Goal: Information Seeking & Learning: Learn about a topic

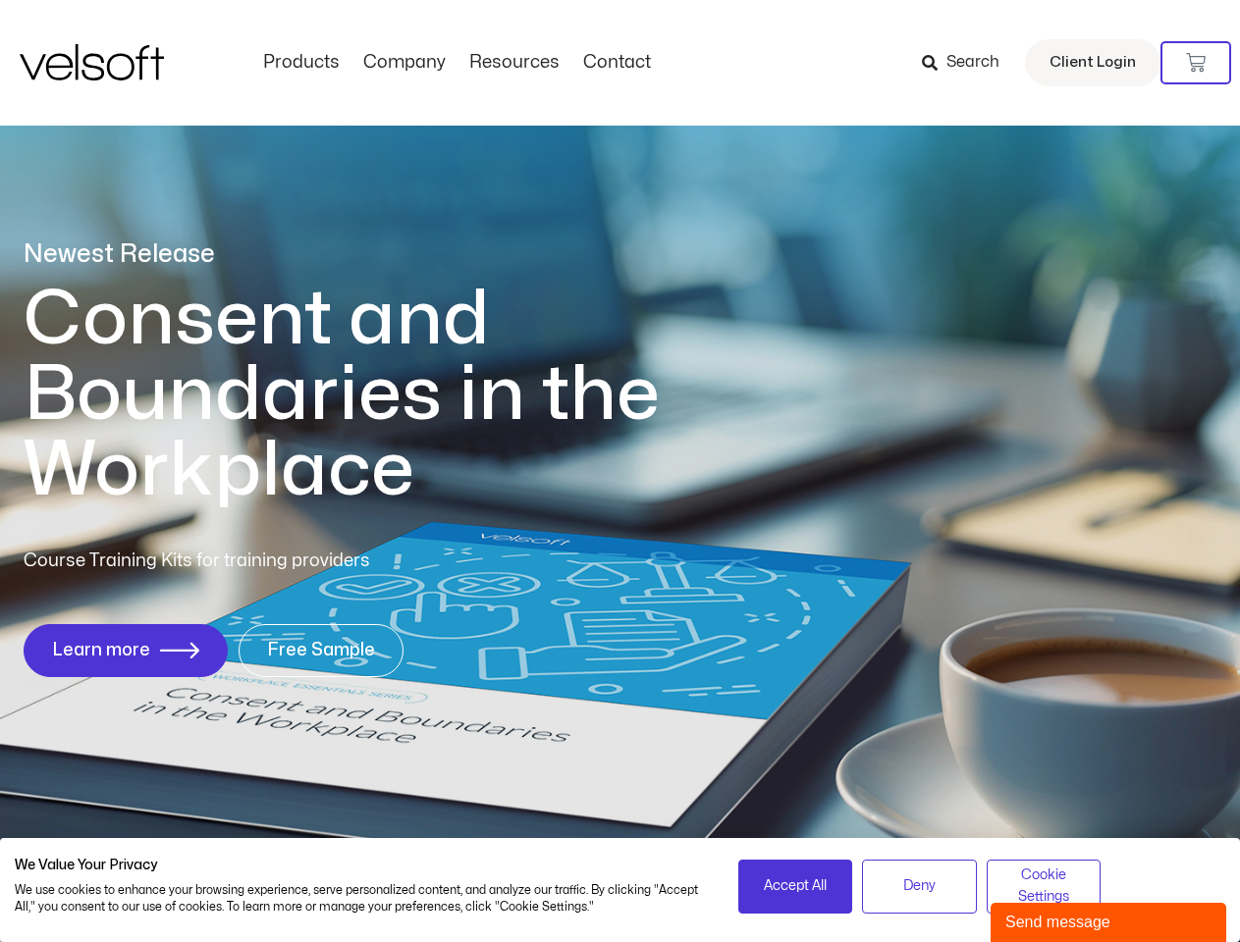
click at [619, 471] on h1 "Consent and Boundaries in the Workplace" at bounding box center [382, 395] width 717 height 227
click at [1196, 63] on icon at bounding box center [1196, 63] width 20 height 20
click at [795, 886] on span "Accept All" at bounding box center [795, 887] width 63 height 22
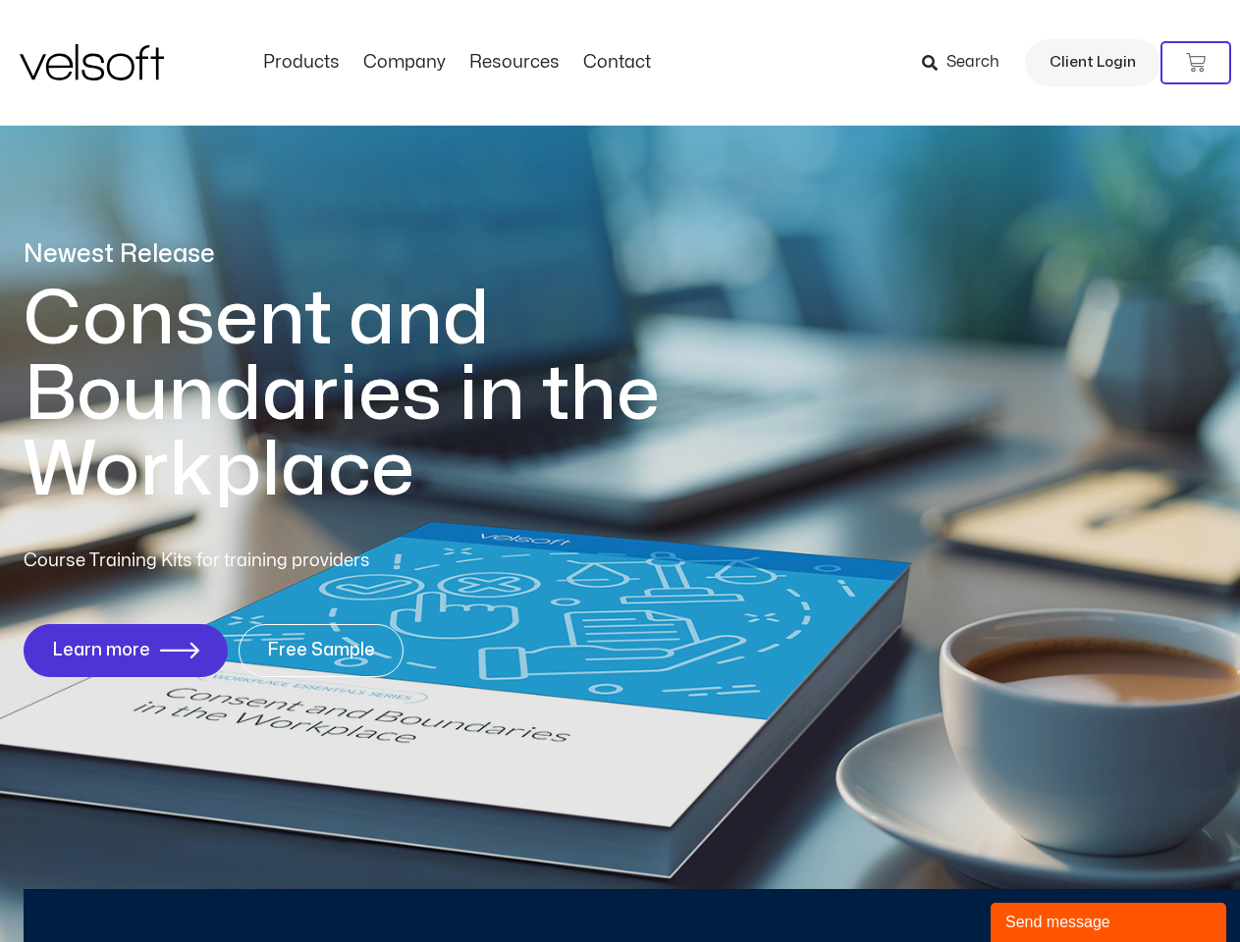
click at [919, 886] on div "Newest Release Consent and Boundaries in the Workplace Course Training Kits for…" at bounding box center [620, 468] width 1240 height 953
click at [1044, 886] on div "Newest Release Consent and Boundaries in the Workplace Course Training Kits for…" at bounding box center [620, 468] width 1240 height 953
click at [1108, 923] on div "Send message" at bounding box center [1108, 923] width 206 height 24
